Goal: Task Accomplishment & Management: Use online tool/utility

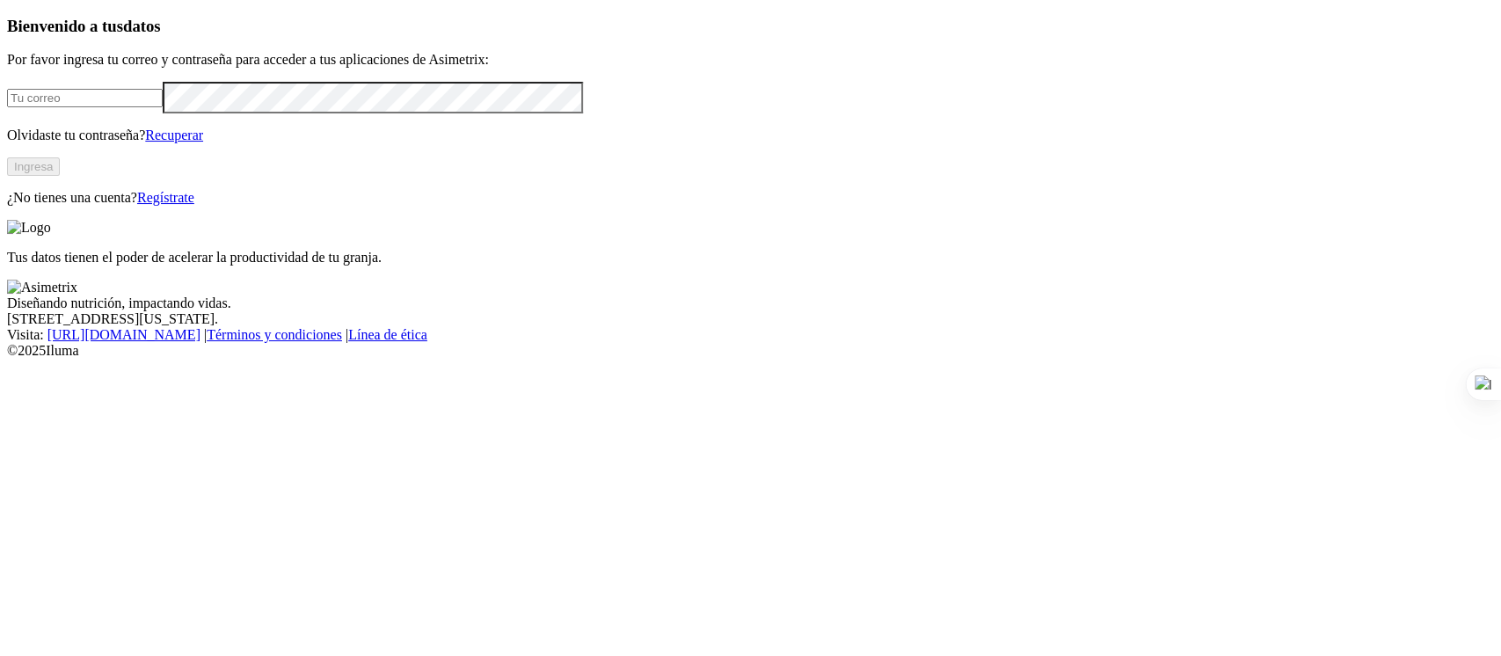
type input "[PERSON_NAME][EMAIL_ADDRESS][PERSON_NAME][DOMAIN_NAME]"
click at [60, 176] on button "Ingresa" at bounding box center [33, 166] width 53 height 18
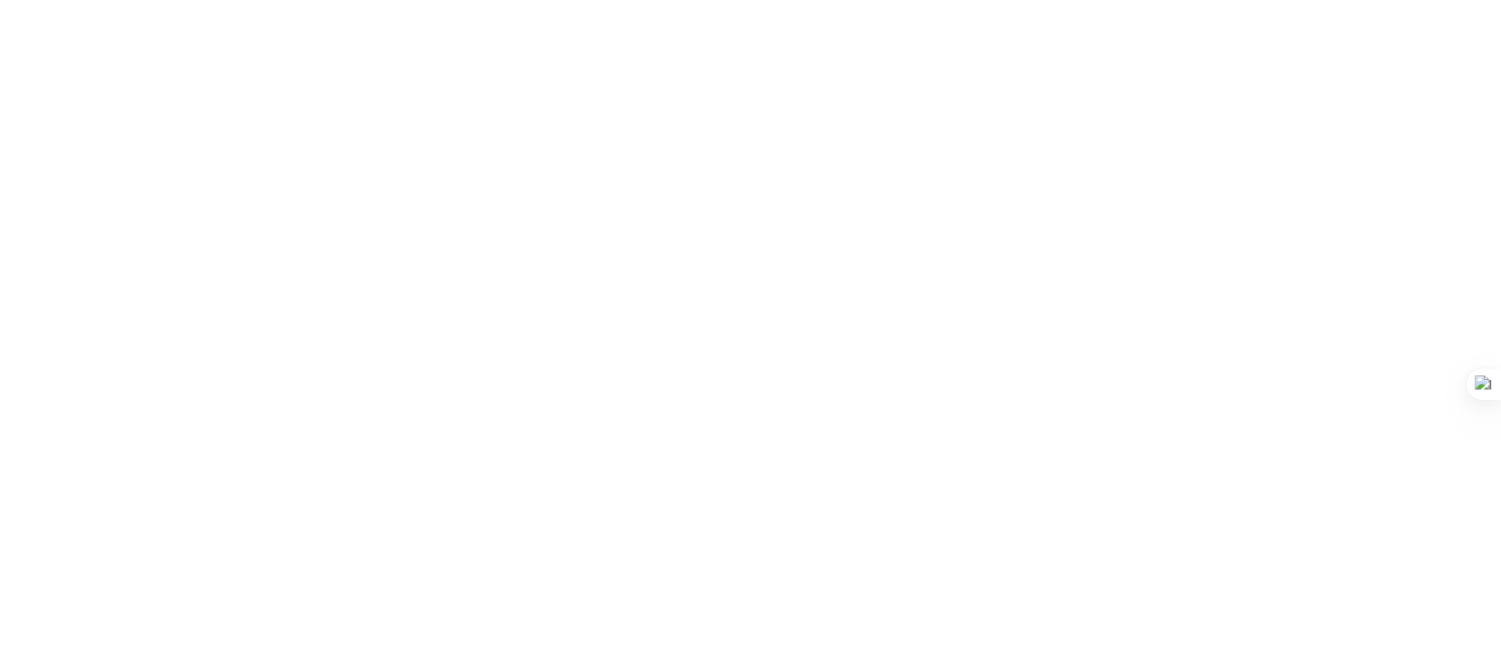
click at [1279, 76] on div at bounding box center [757, 328] width 1501 height 656
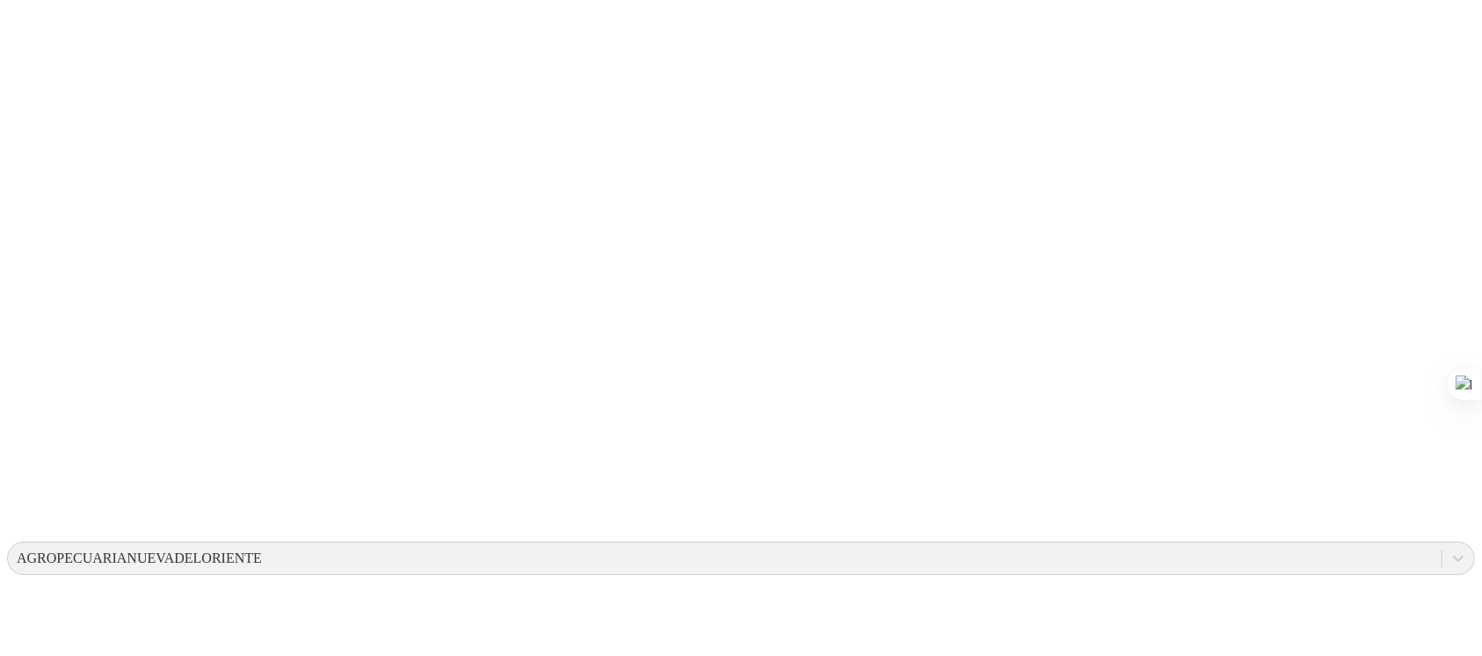
scroll to position [164, 0]
type input "1 PRODUCCION PILAR G 1 -.xlsx"
type input "2 PRODUCCION PILAR G 2-3 -.xlsx"
type input "2. PRODUCCION San Anton Lote 2 Fortaleza (2).xlsx"
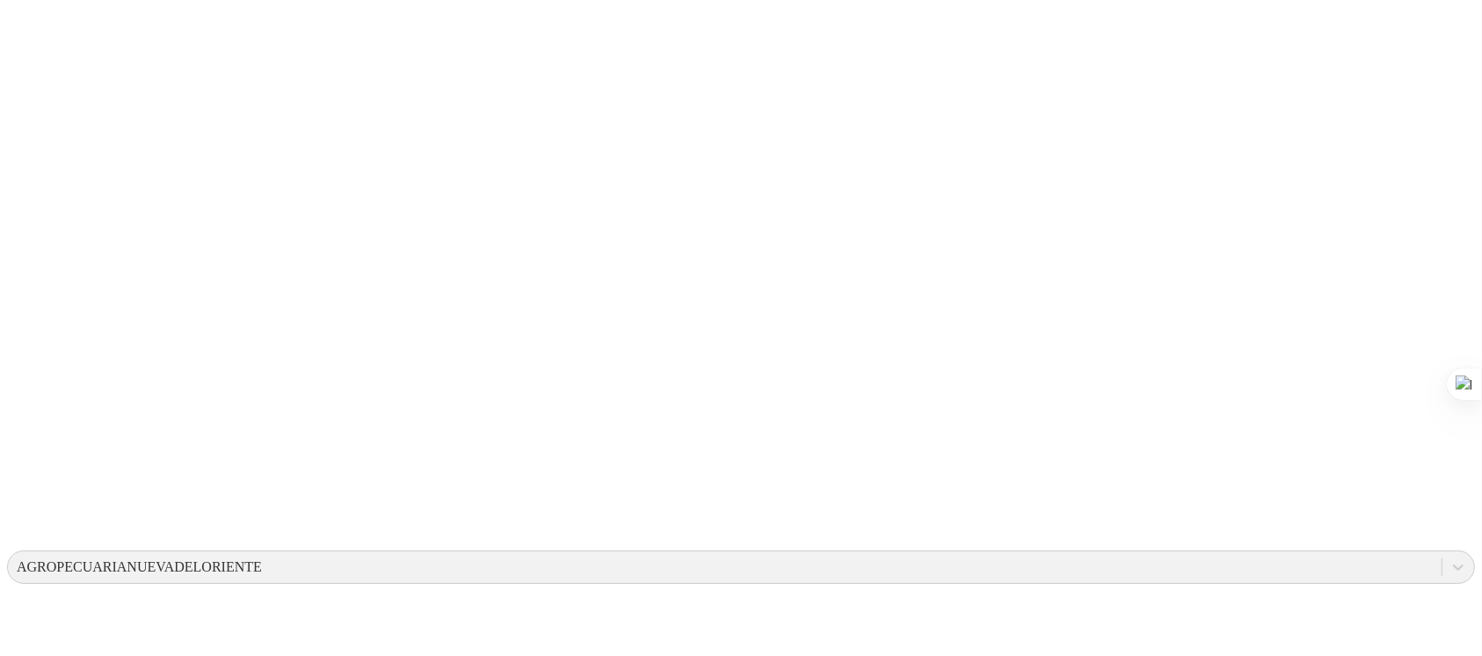
type input "11 PRODUCCION BUENAVISTA 11 G8 Babcock.xlsx"
type input "11 PRODUCCION CABAÑA 11 RRL.xlsx"
type input "12 PRODUCCION BUENAVISTA 12 RRL.xlsx"
type input "13 PRODUCCION BUENAVISTA 13 G7 HYN (Del Lev 47 Álamos AGNO).xlsx"
type input "14 PRODUCCION BUENAVISTA 14 G7 Hy Line (Del Lev 48 Álamos de AGNO).xlsx"
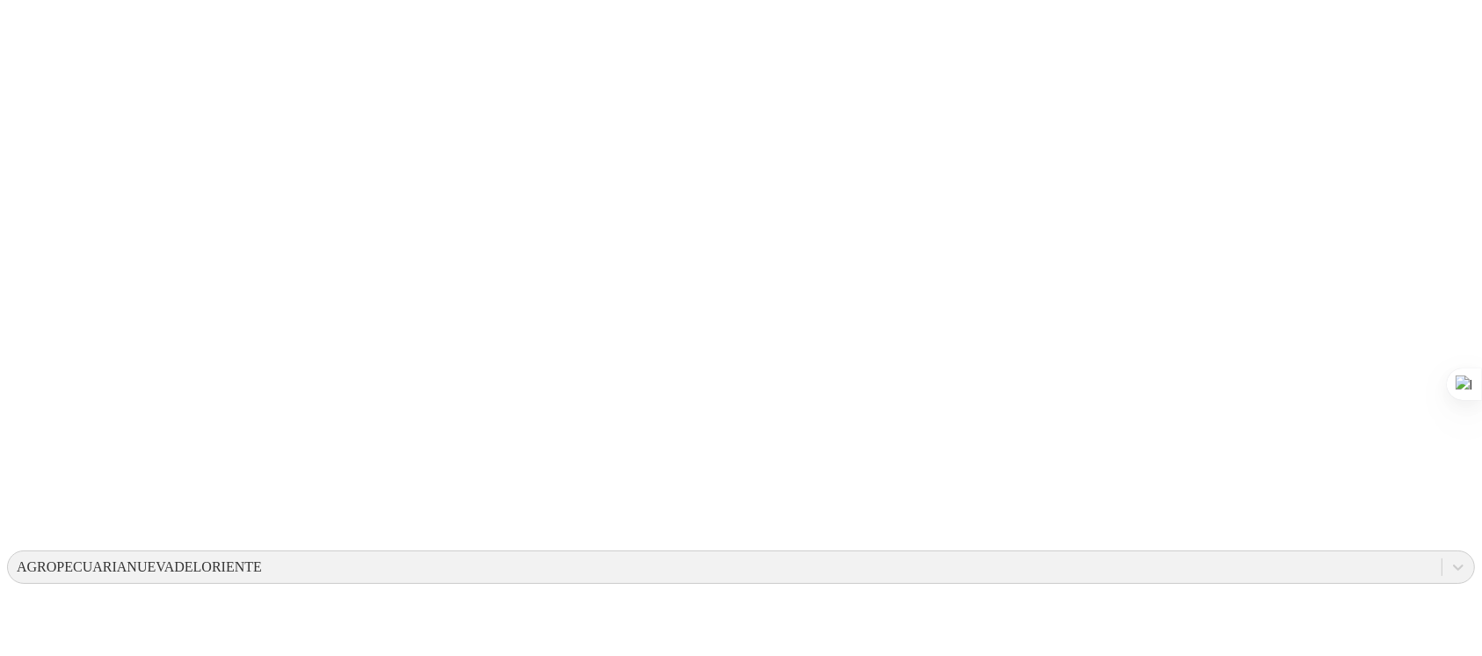
type input "15 PRODUCCION BUENAVISTA 15 G 1-6.xlsx"
type input "43 PRODUCCION VILLA CLAUDIA 43 G5 .xlsx"
type input "44 PRODUCCION NEUMANCIA 44 G8-13.xlsx"
type input "44 PRODUCCION VILLA CLAUDIA 44 Blancas G6-7 .xlsx"
type input "44 PRODUCCION VILLA CLAUDIA 44 G1.xlsx"
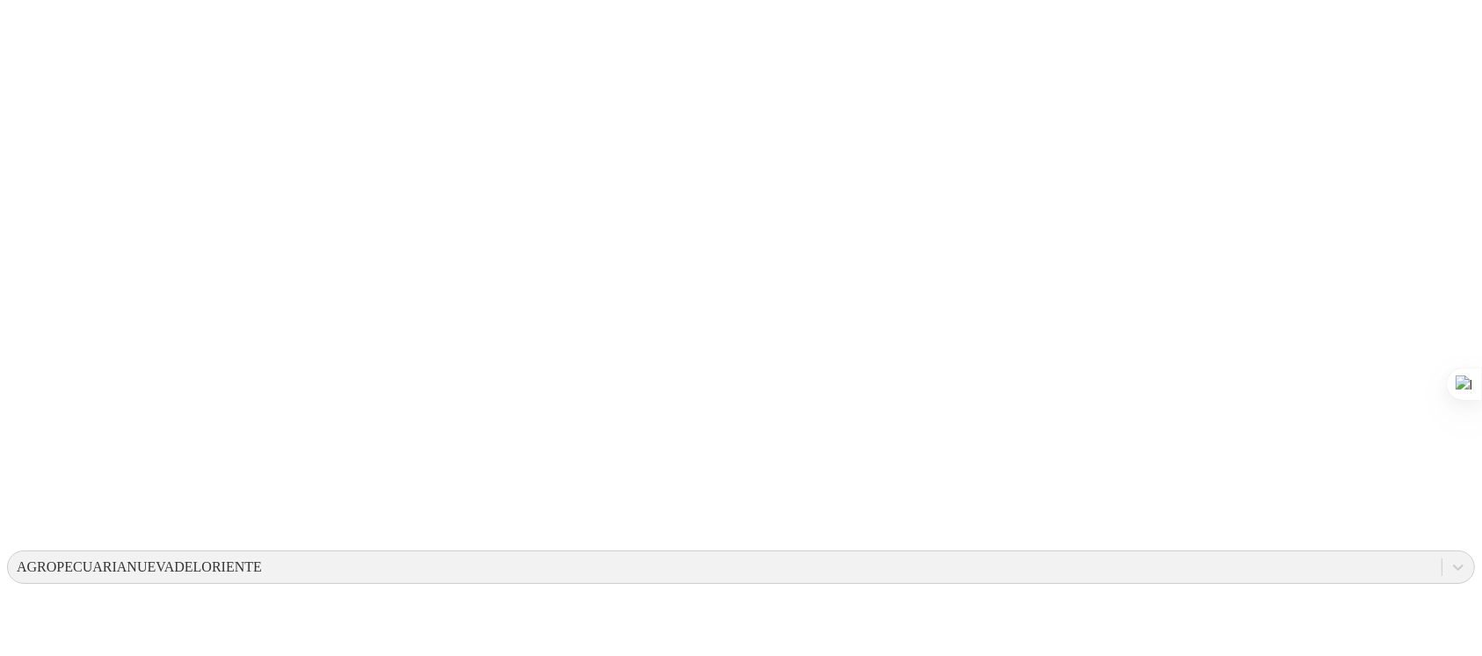
type input "45 PRODUCCION VILLA CLAUDIA 45 G2-3-4-8-9-10-11.xlsx"
type input "46 PRODUCCION CAFETAL 46 BABC G6-7-8.xlsx"
type input "46 PRODUCCION CAFETAL 46 HY-LINE G1-2-3-4-5.xlsx"
type input "47 PRODUCCION NEUMANCIA 47 HYN G7.xlsx"
type input "48 PRODUCCION FELISA 48 Hy Line.xlsx"
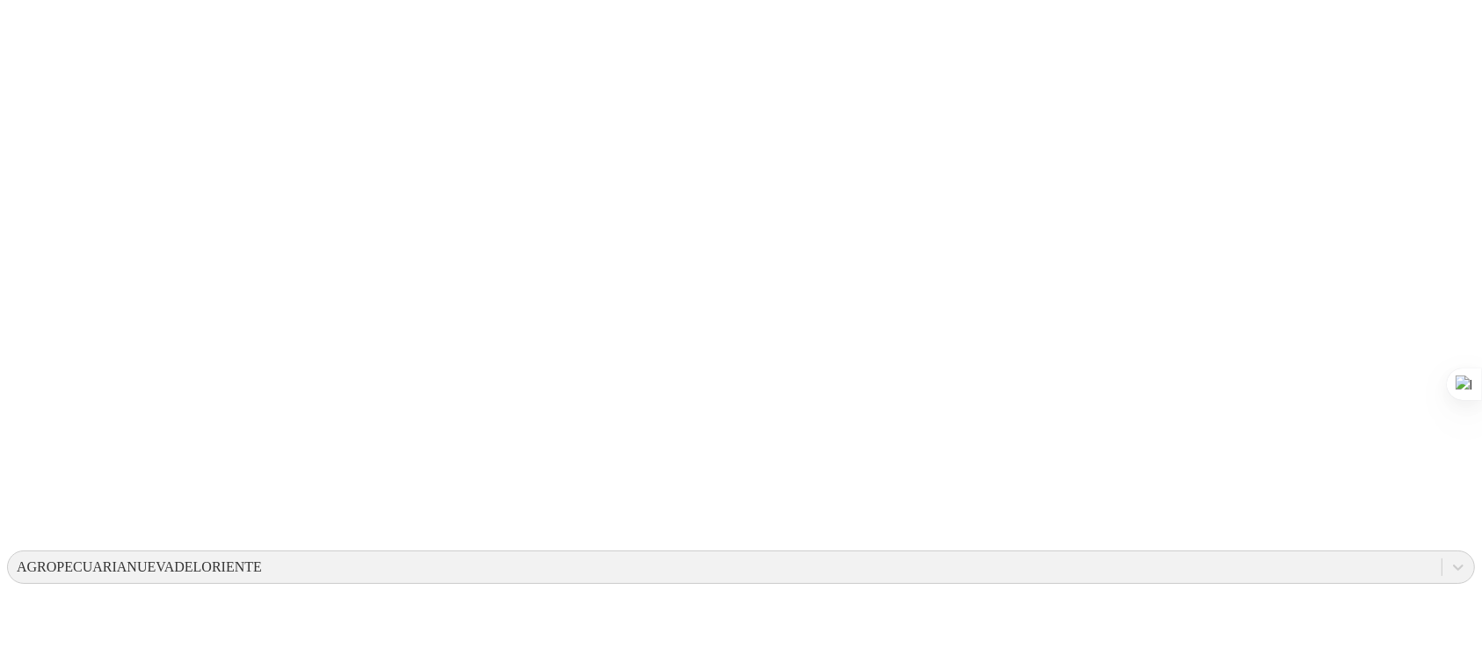
type input "48 PRODUCCION LA CEIBA 48.xlsx"
type input "49 PRODUCCION FELISA 49.xlsx"
type input "50 PR PONDEROSA 50.xlsx"
type input "51 PRODUCCION NEUMANCIA 51.xlsx"
type input "52 PR PENCO 52.xlsx"
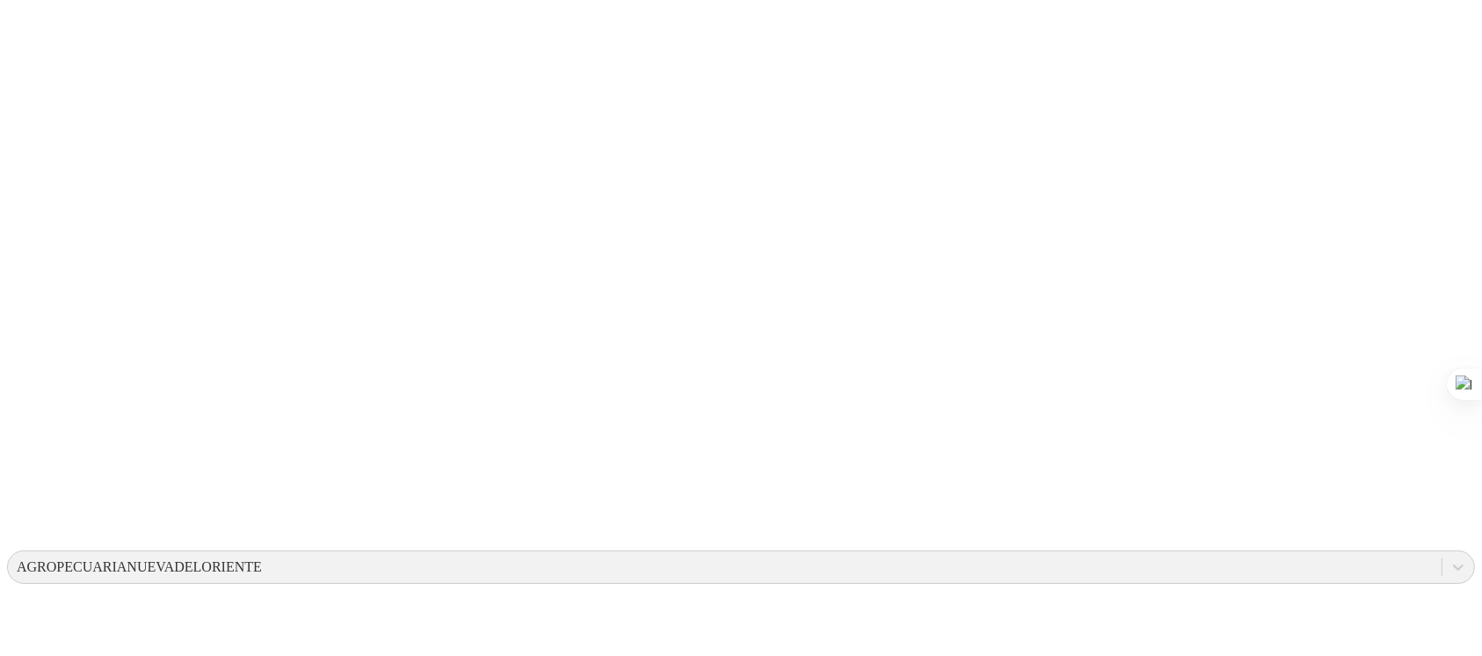
type input "53 PRODUCCION CORTIJO 53.xlsx"
type input "54 PR PONDEROSA HYN 54.xlsx"
type input "56 PRODUCCION NEUMANCIA 56 G1-2-3-4.xlsx"
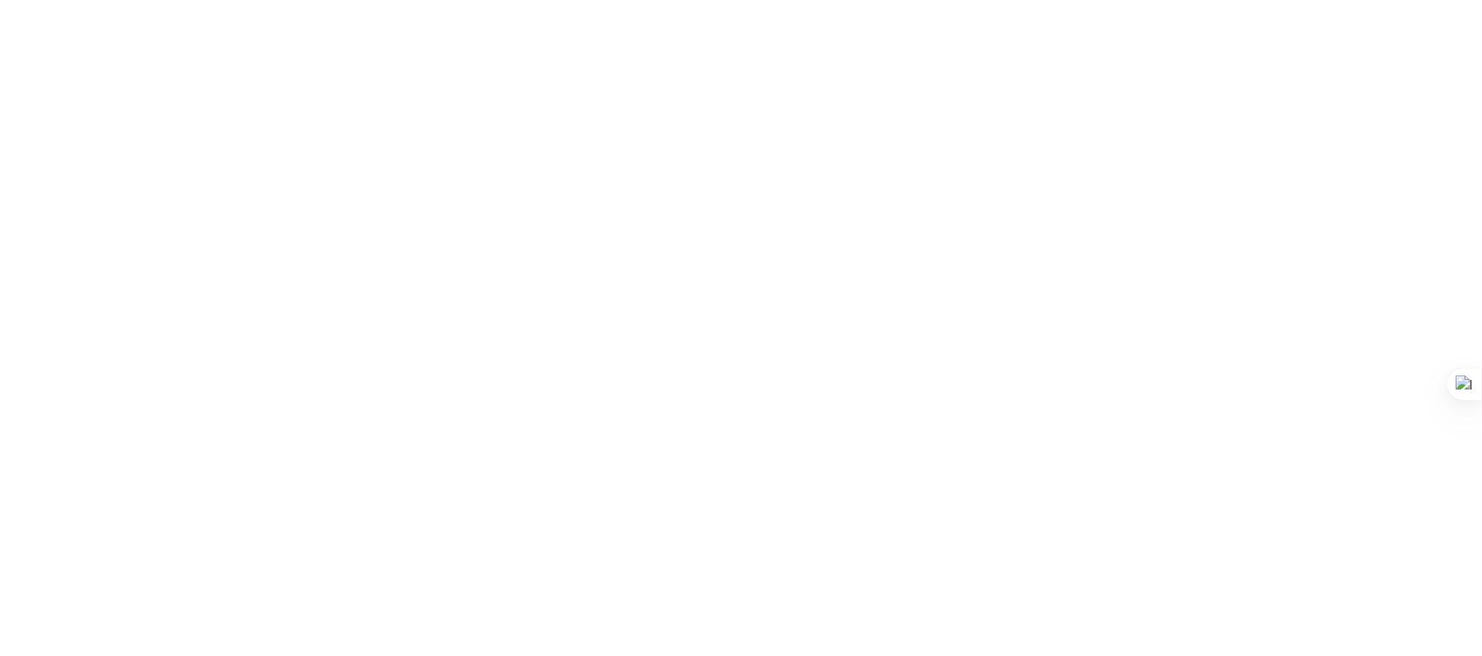
scroll to position [1109, 0]
